Goal: Check status: Check status

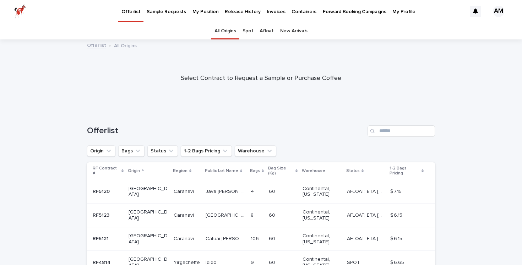
click at [199, 12] on p "My Position" at bounding box center [206, 7] width 26 height 15
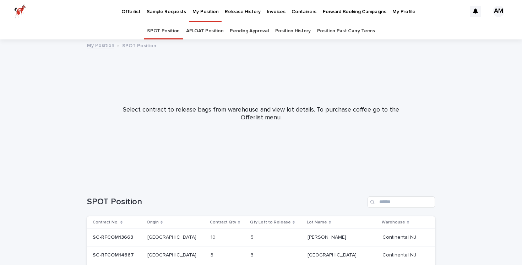
click at [234, 9] on p "Release History" at bounding box center [243, 7] width 36 height 15
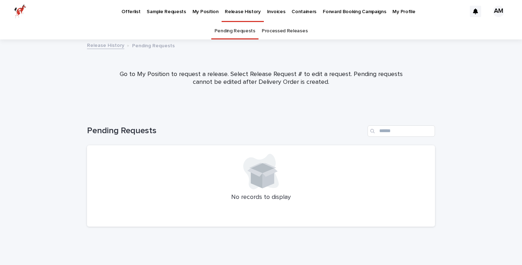
click at [201, 11] on p "My Position" at bounding box center [206, 7] width 26 height 15
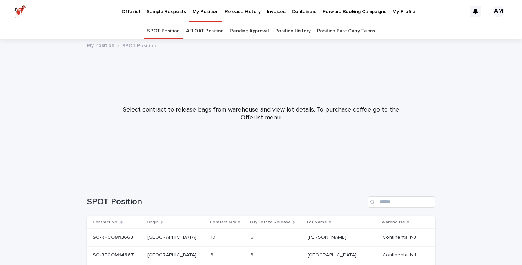
click at [248, 33] on link "Pending Approval" at bounding box center [249, 31] width 39 height 17
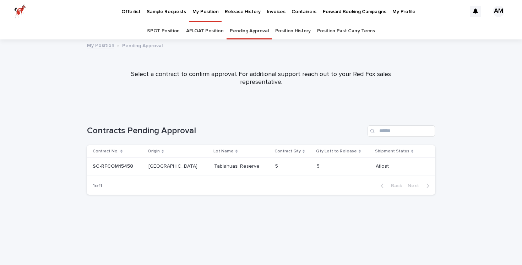
click at [115, 166] on p "SC-RFCOM15458" at bounding box center [114, 165] width 42 height 7
